Goal: Transaction & Acquisition: Purchase product/service

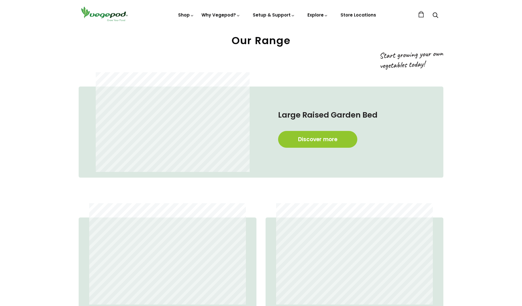
scroll to position [345, 0]
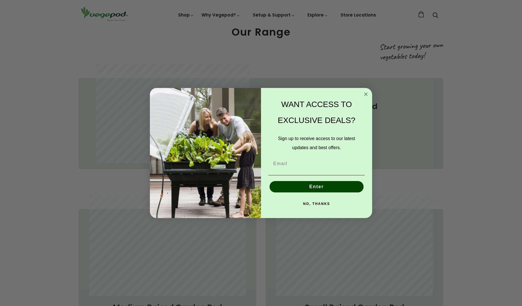
click at [367, 94] on circle "Close dialog" at bounding box center [366, 94] width 7 height 7
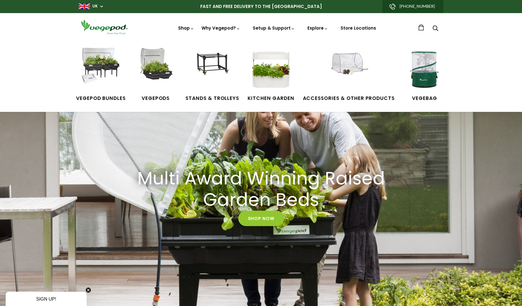
scroll to position [0, 252]
click at [102, 68] on img at bounding box center [100, 69] width 43 height 43
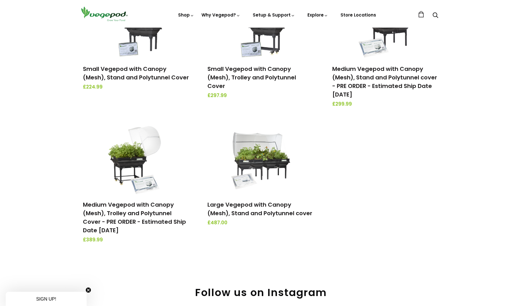
scroll to position [120, 0]
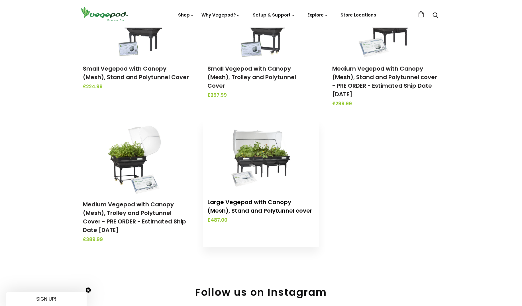
click at [274, 205] on link "Large Vegepod with Canopy (Mesh), Stand and Polytunnel cover" at bounding box center [259, 206] width 105 height 17
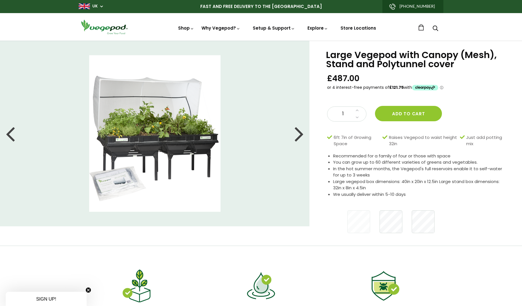
click at [301, 134] on div at bounding box center [299, 134] width 9 height 26
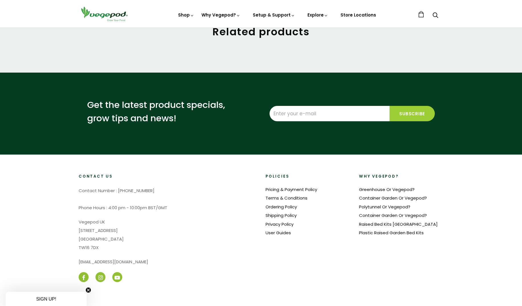
scroll to position [470, 0]
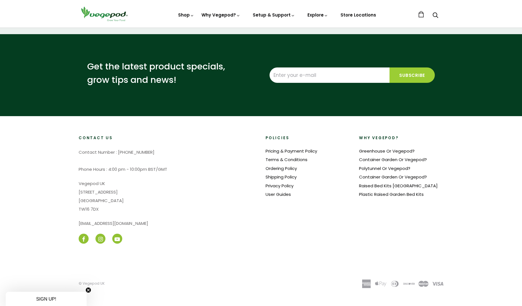
click at [99, 240] on icon at bounding box center [100, 239] width 5 height 5
